Goal: Information Seeking & Learning: Learn about a topic

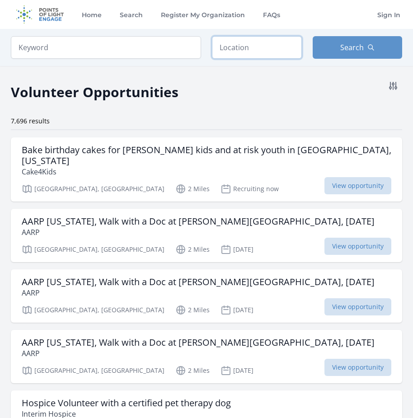
click at [235, 51] on input "text" at bounding box center [257, 47] width 90 height 23
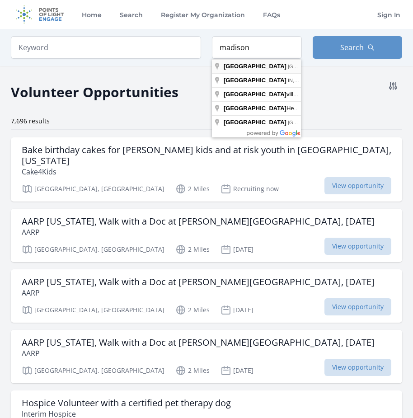
type input "[GEOGRAPHIC_DATA], [GEOGRAPHIC_DATA], [GEOGRAPHIC_DATA]"
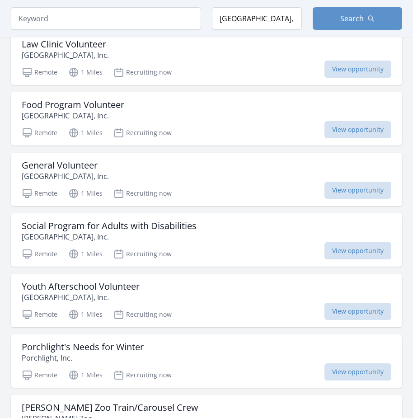
scroll to position [995, 0]
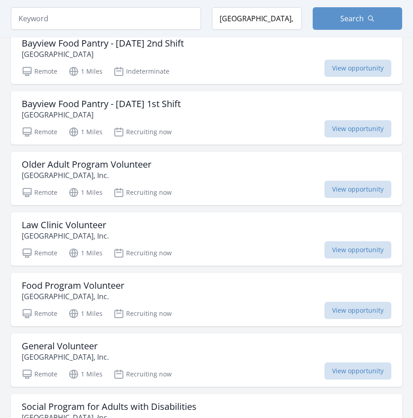
scroll to position [497, 0]
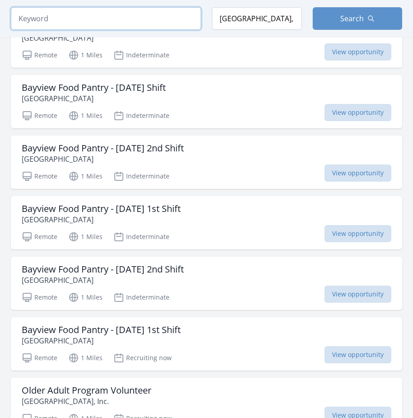
click at [141, 29] on input "search" at bounding box center [106, 18] width 190 height 23
type input "remote"
click button "submit" at bounding box center [0, 0] width 0 height 0
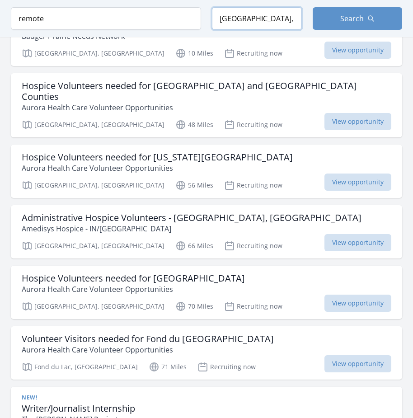
click at [248, 12] on input "[GEOGRAPHIC_DATA], [GEOGRAPHIC_DATA], [GEOGRAPHIC_DATA]" at bounding box center [257, 18] width 90 height 23
drag, startPoint x: 292, startPoint y: 22, endPoint x: 197, endPoint y: 29, distance: 95.7
click at [197, 29] on form "Keyword remote Location [GEOGRAPHIC_DATA], [GEOGRAPHIC_DATA], [GEOGRAPHIC_DATA]…" at bounding box center [206, 18] width 391 height 23
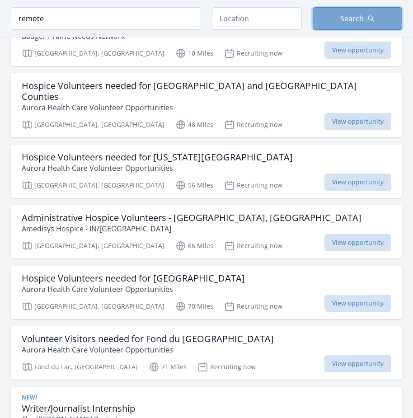
drag, startPoint x: 355, startPoint y: 13, endPoint x: 349, endPoint y: 15, distance: 6.1
click at [355, 13] on span "Search" at bounding box center [352, 18] width 24 height 11
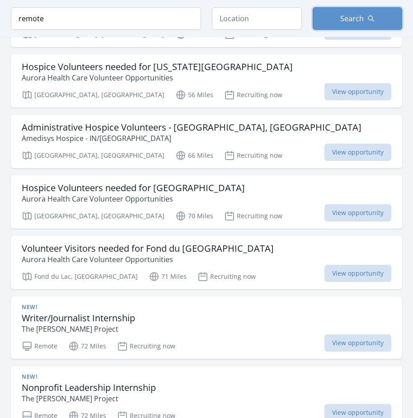
scroll to position [633, 0]
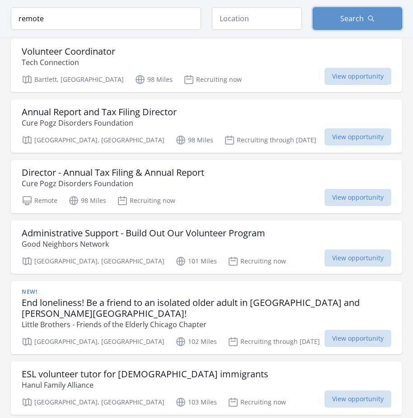
scroll to position [1989, 0]
